Goal: Transaction & Acquisition: Purchase product/service

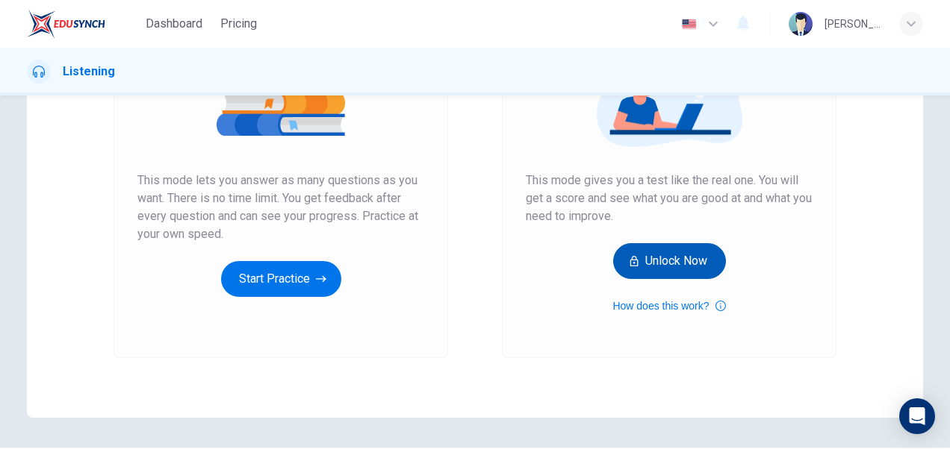
scroll to position [227, 0]
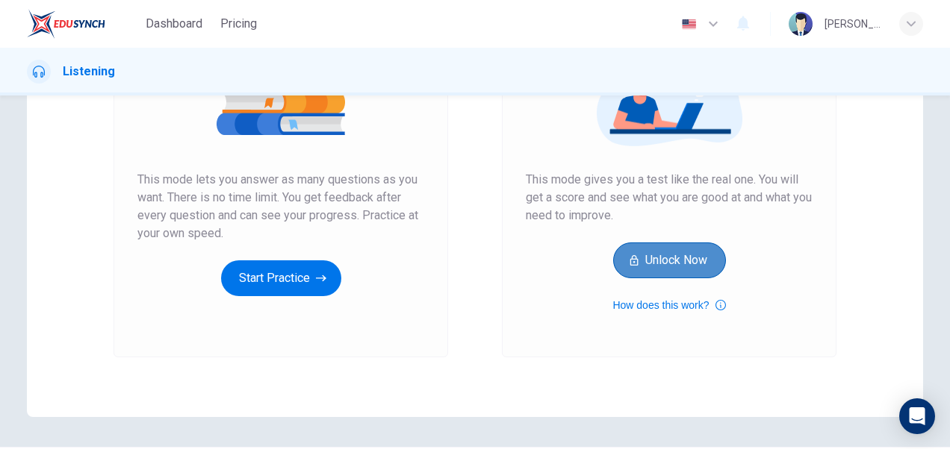
click at [671, 266] on button "Unlock Now" at bounding box center [669, 261] width 113 height 36
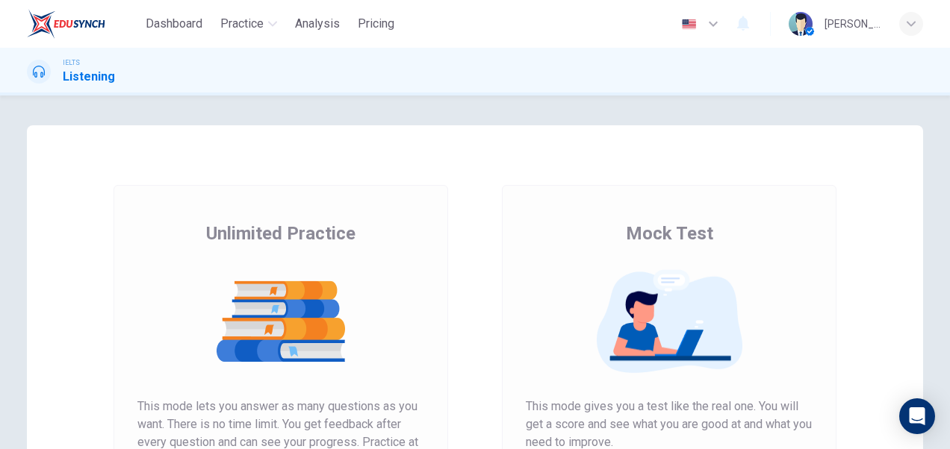
scroll to position [272, 0]
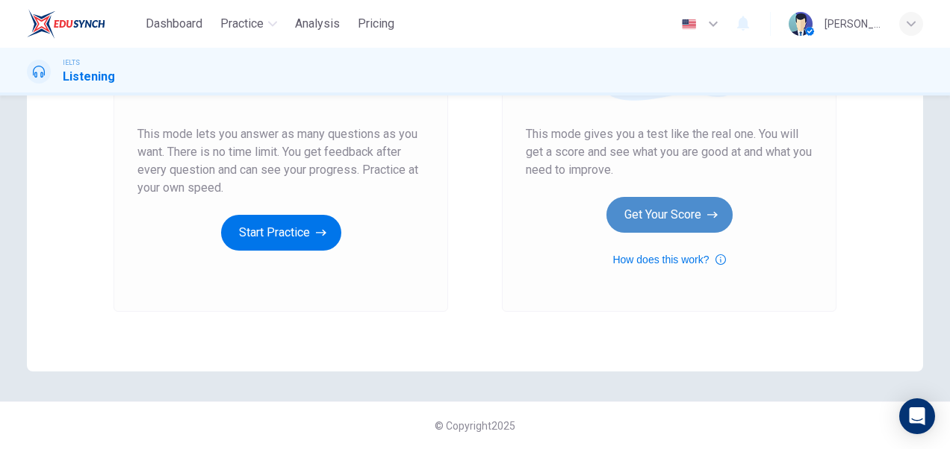
click at [661, 217] on button "Get Your Score" at bounding box center [669, 215] width 126 height 36
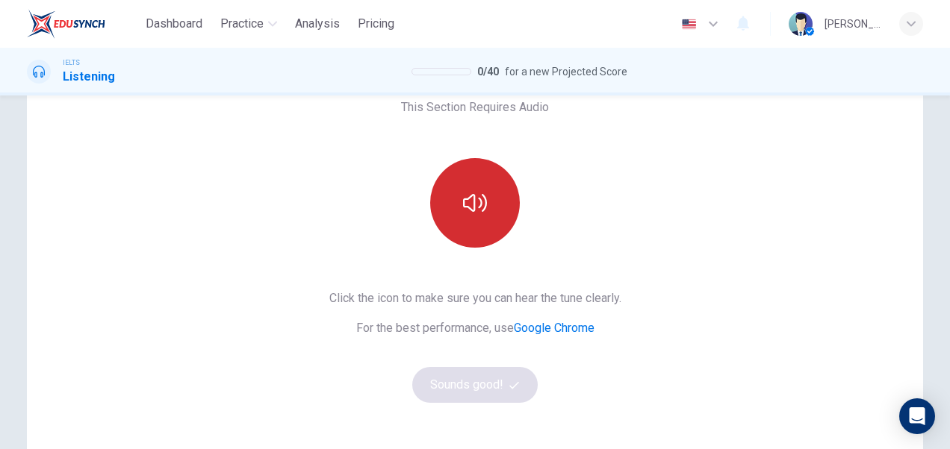
scroll to position [85, 0]
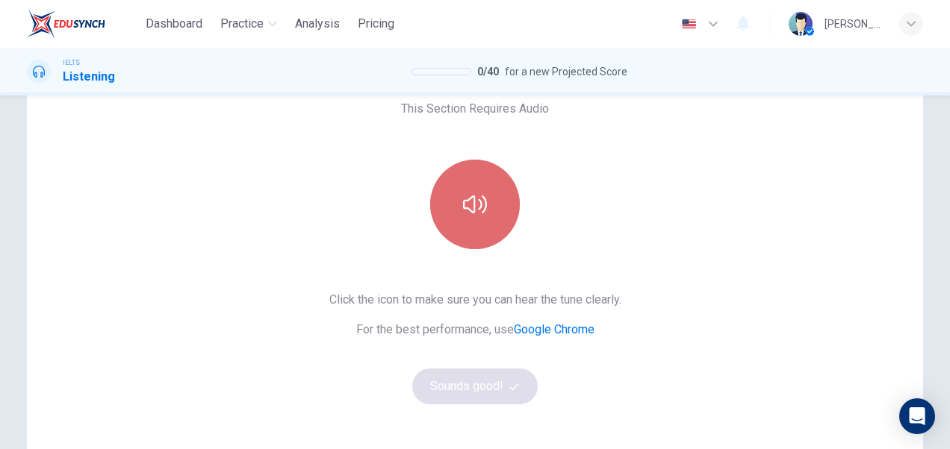
click at [430, 214] on button "button" at bounding box center [475, 205] width 90 height 90
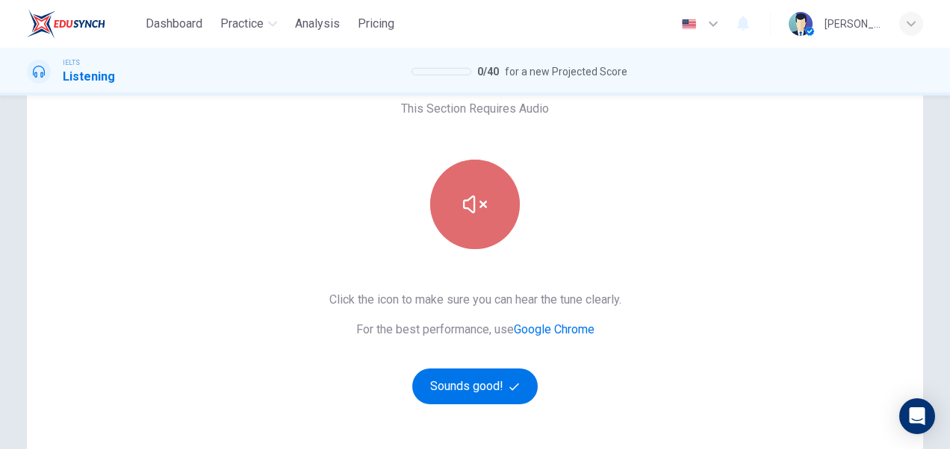
click at [457, 193] on button "button" at bounding box center [475, 205] width 90 height 90
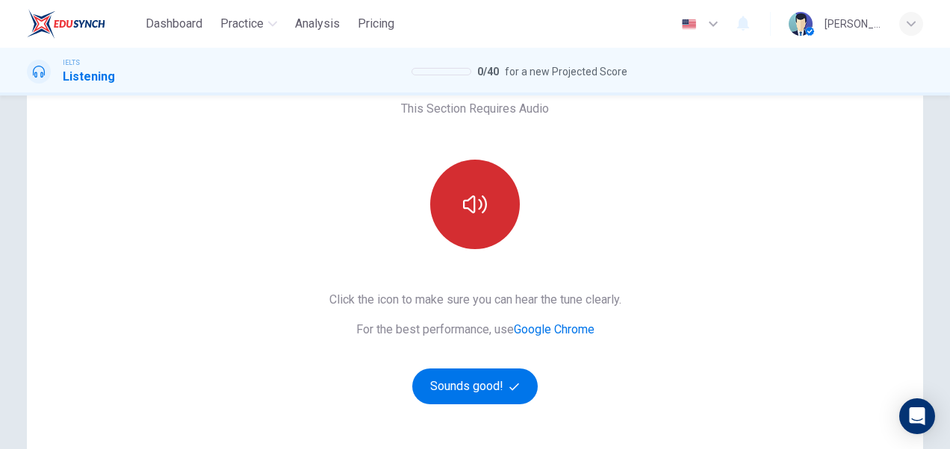
click at [457, 193] on button "button" at bounding box center [475, 205] width 90 height 90
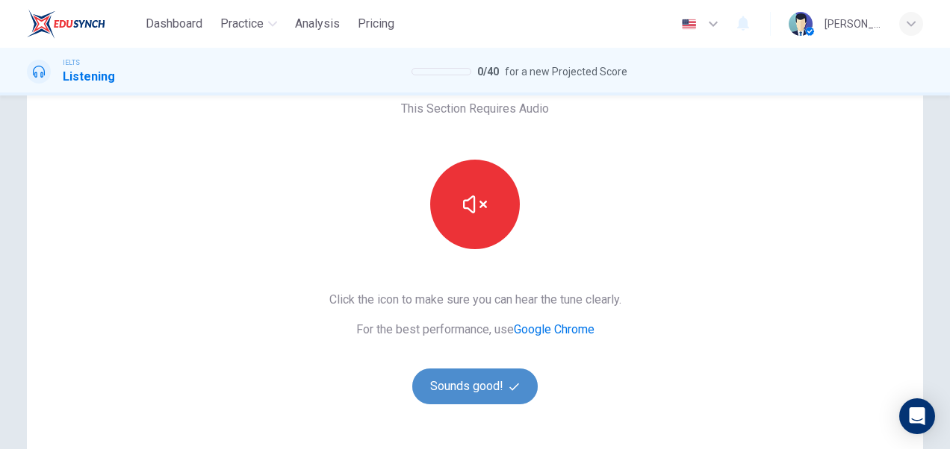
click at [461, 393] on button "Sounds good!" at bounding box center [474, 387] width 125 height 36
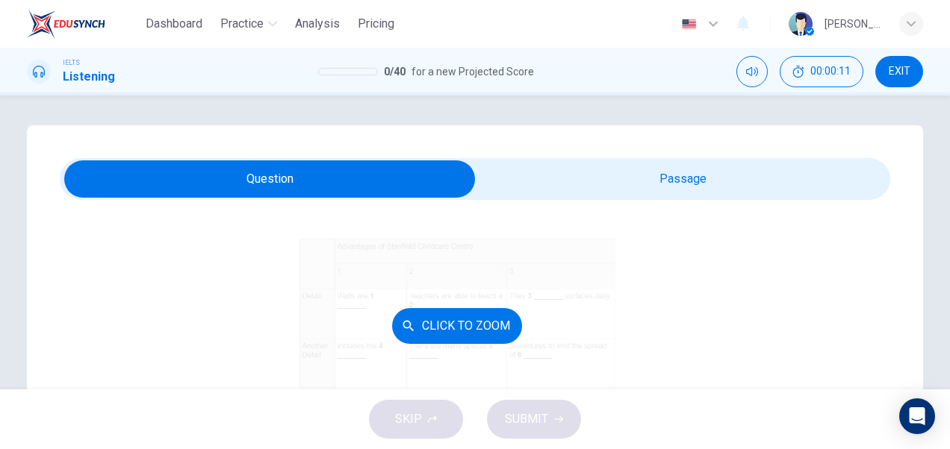
scroll to position [155, 0]
click at [473, 314] on button "Click to Zoom" at bounding box center [457, 324] width 130 height 36
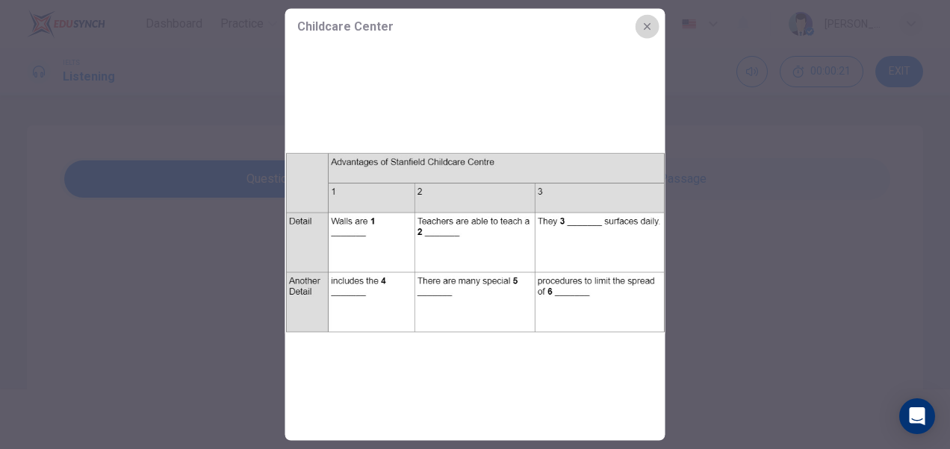
click at [648, 28] on icon "button" at bounding box center [647, 27] width 12 height 12
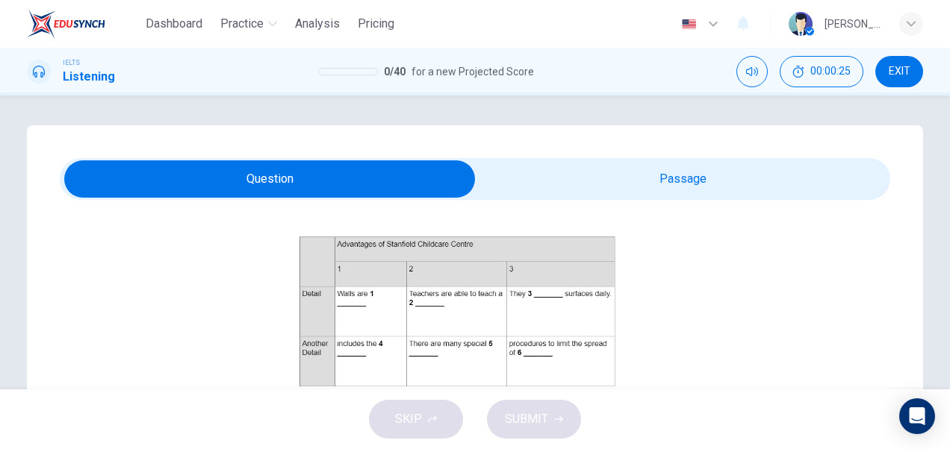
click at [427, 187] on input "checkbox" at bounding box center [269, 178] width 1245 height 37
checkbox input "true"
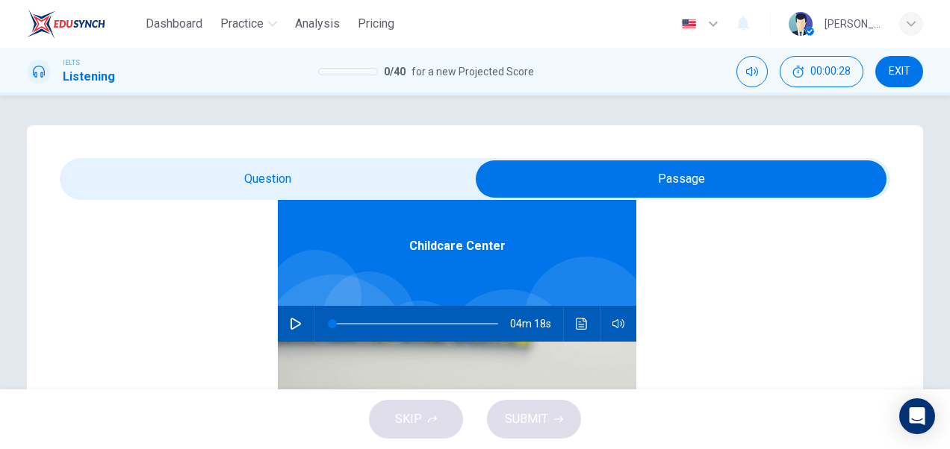
click at [290, 325] on icon "button" at bounding box center [295, 324] width 10 height 12
type input "1"
click at [302, 181] on input "checkbox" at bounding box center [680, 178] width 1245 height 37
checkbox input "false"
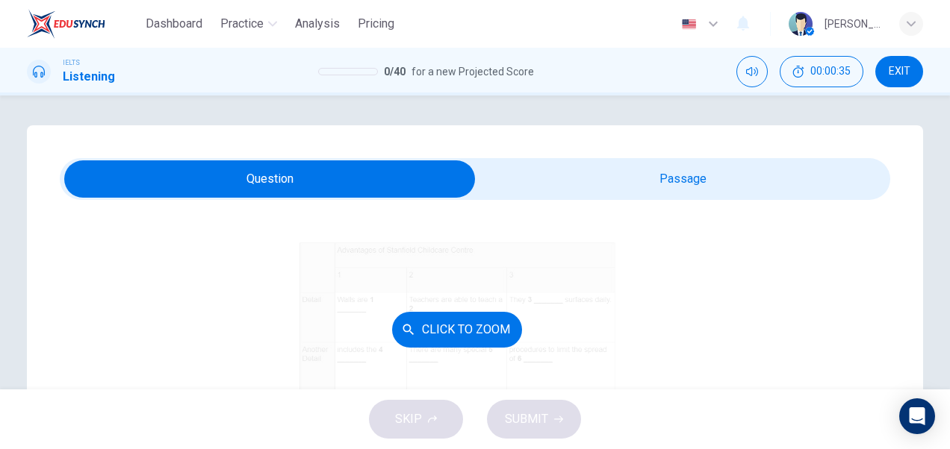
scroll to position [148, 0]
click at [520, 293] on div "Click to Zoom" at bounding box center [457, 331] width 794 height 258
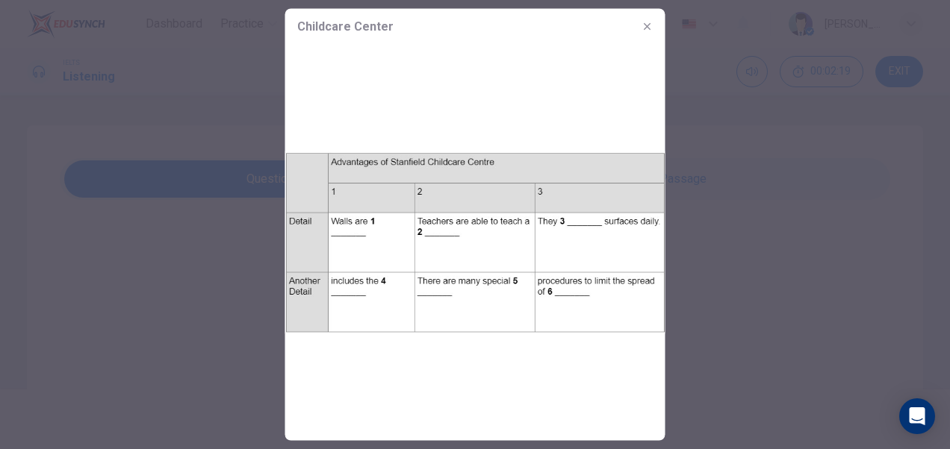
click at [649, 25] on icon "button" at bounding box center [647, 27] width 12 height 12
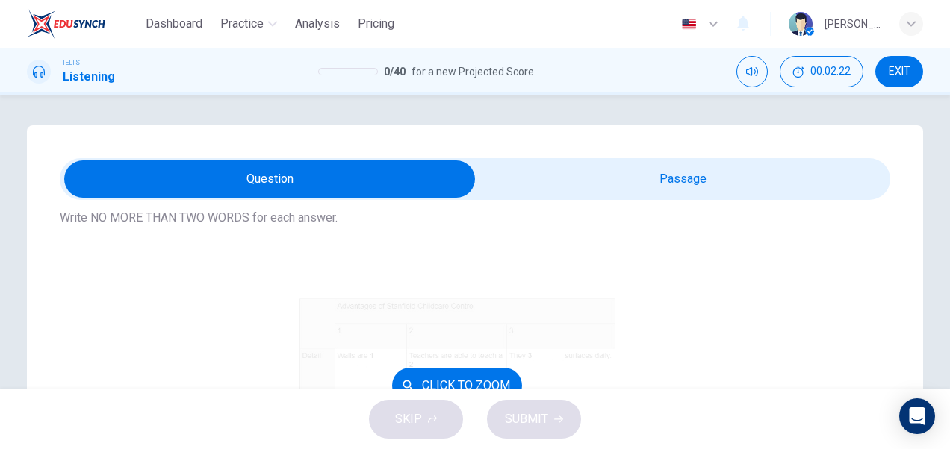
scroll to position [84, 0]
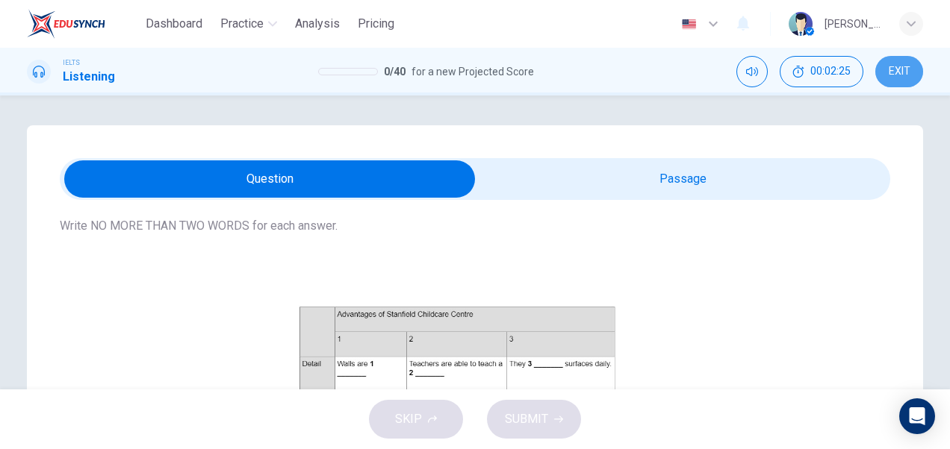
click at [893, 72] on span "EXIT" at bounding box center [899, 72] width 22 height 12
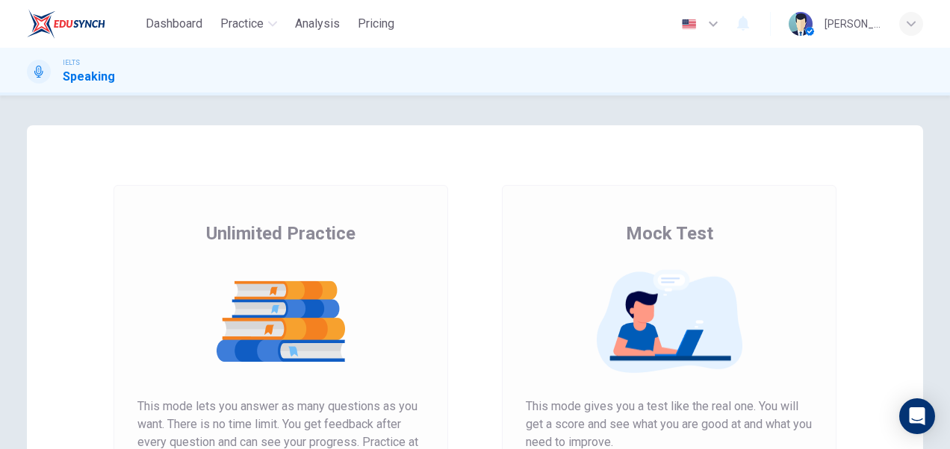
click at [770, 293] on img at bounding box center [669, 321] width 287 height 105
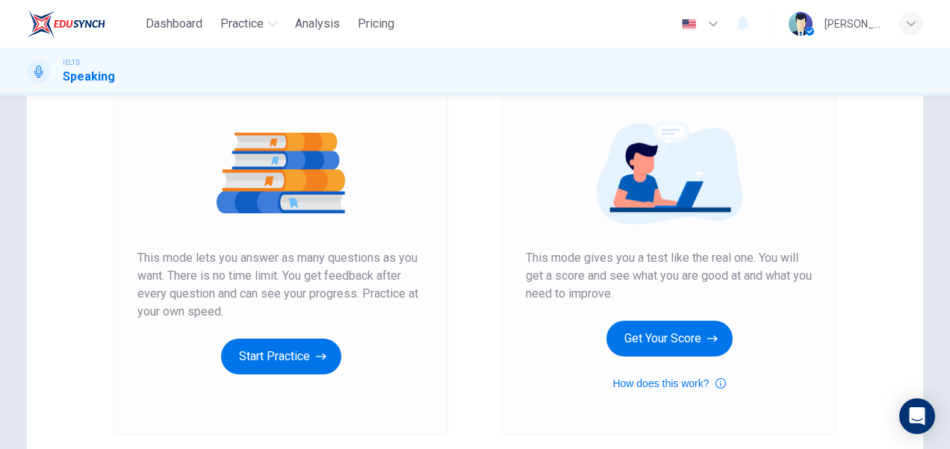
scroll to position [156, 0]
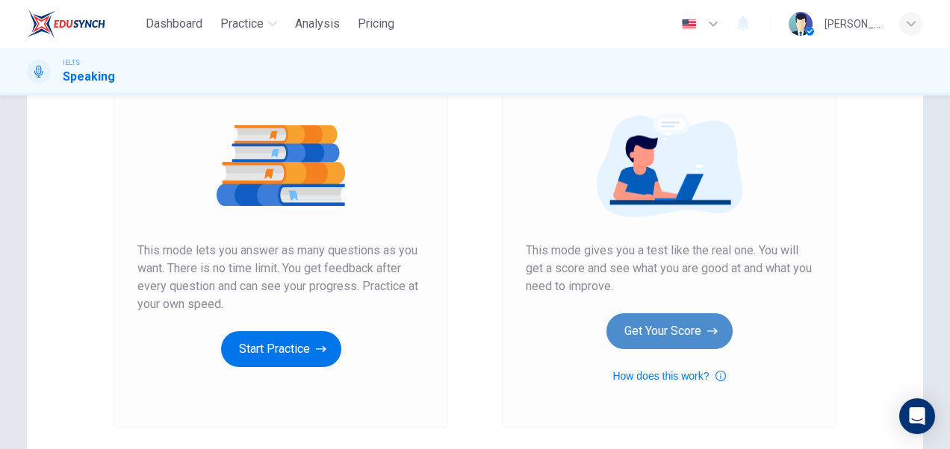
click at [687, 331] on button "Get Your Score" at bounding box center [669, 332] width 126 height 36
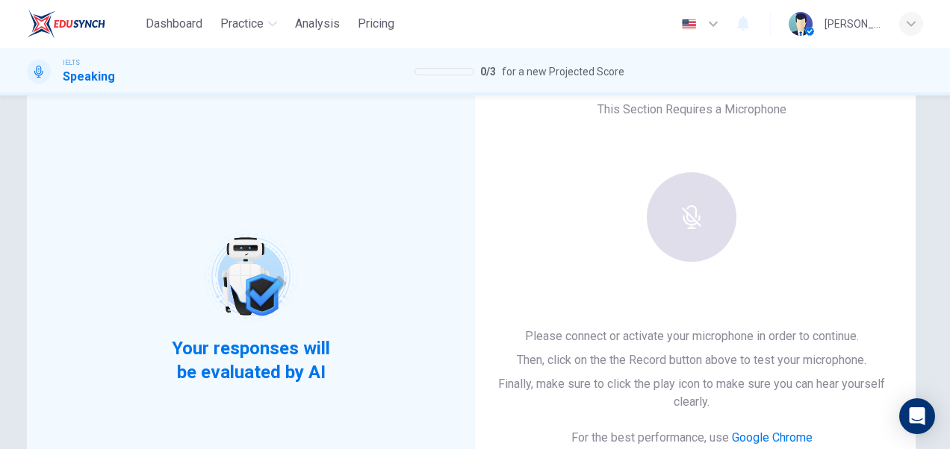
scroll to position [34, 0]
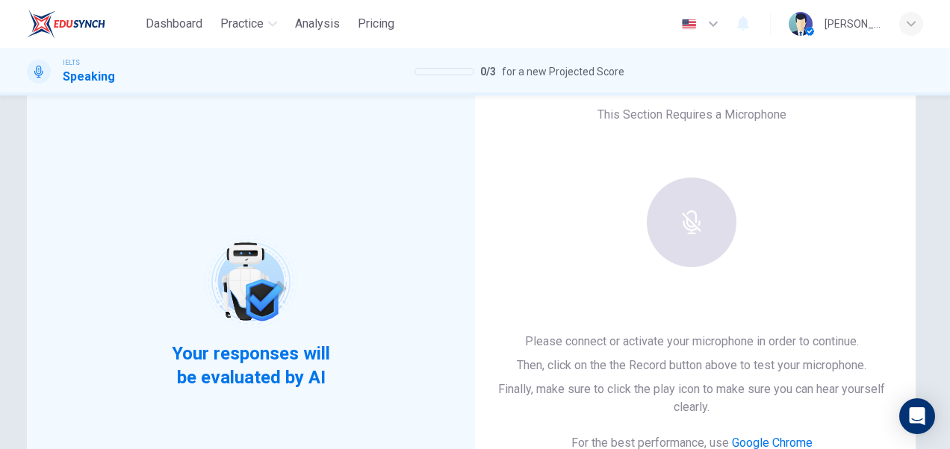
click at [691, 209] on div at bounding box center [691, 223] width 161 height 90
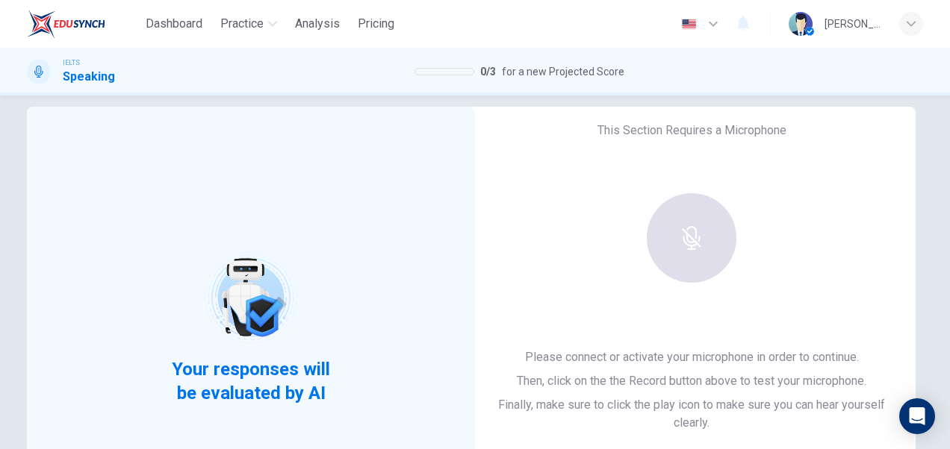
scroll to position [18, 0]
click at [676, 270] on div at bounding box center [691, 239] width 161 height 90
click at [699, 27] on button "button" at bounding box center [700, 24] width 54 height 30
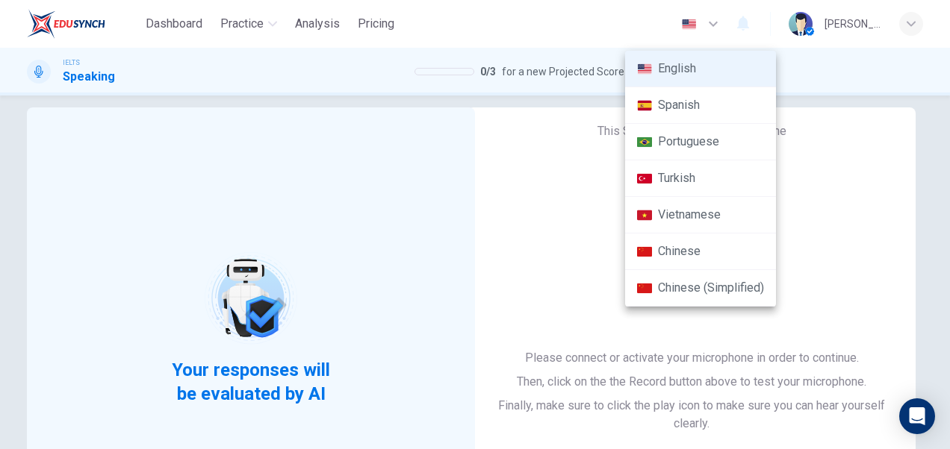
click at [811, 211] on div at bounding box center [475, 224] width 950 height 449
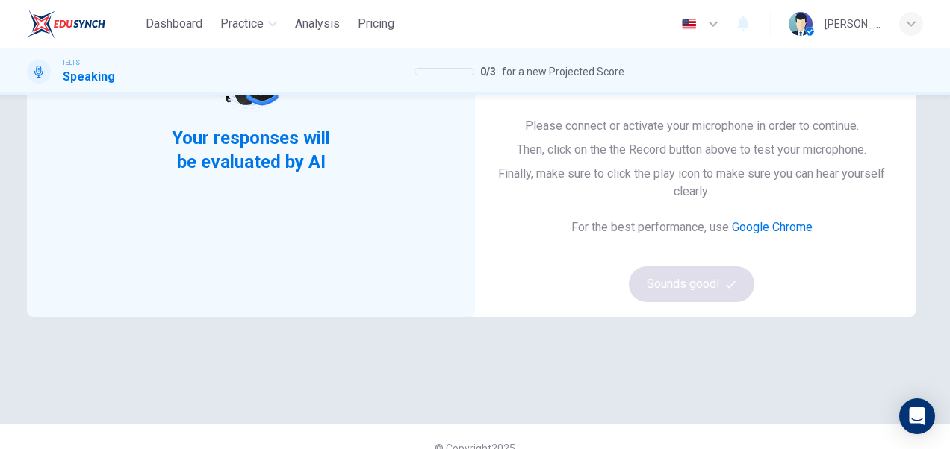
scroll to position [272, 0]
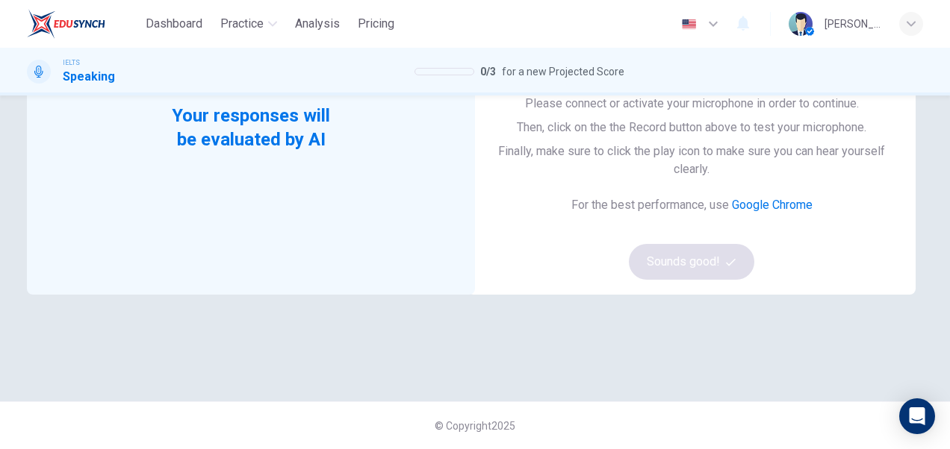
click at [776, 208] on link "Google Chrome" at bounding box center [772, 205] width 81 height 14
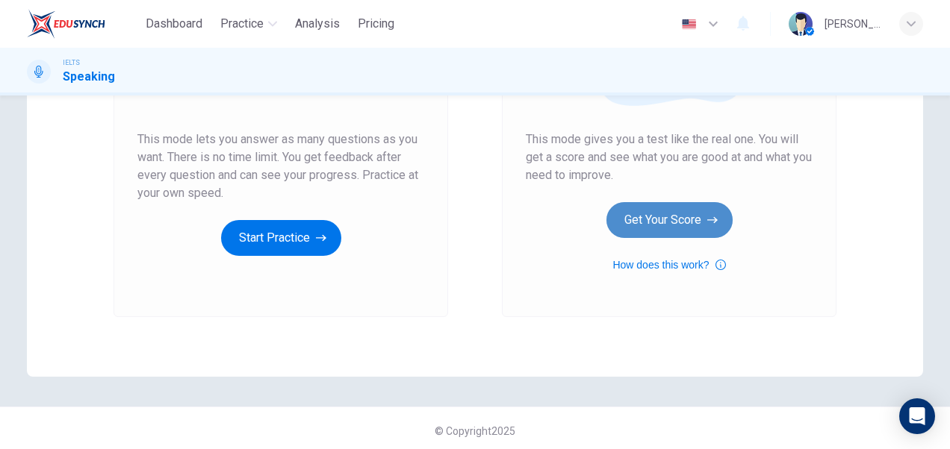
click at [673, 219] on button "Get Your Score" at bounding box center [669, 220] width 126 height 36
